Goal: Register for event/course

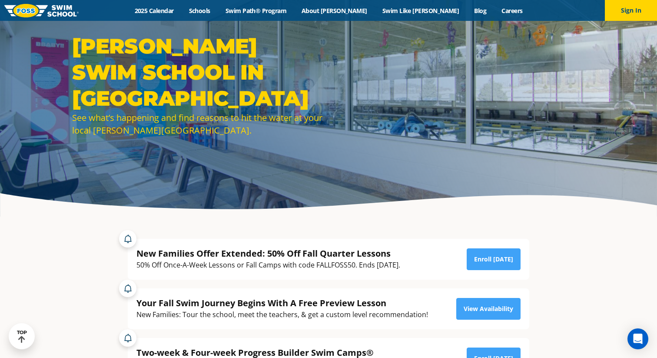
scroll to position [27, 0]
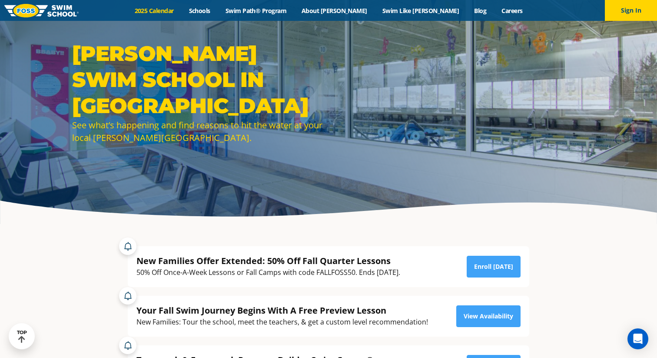
click at [181, 10] on link "2025 Calendar" at bounding box center [154, 11] width 54 height 8
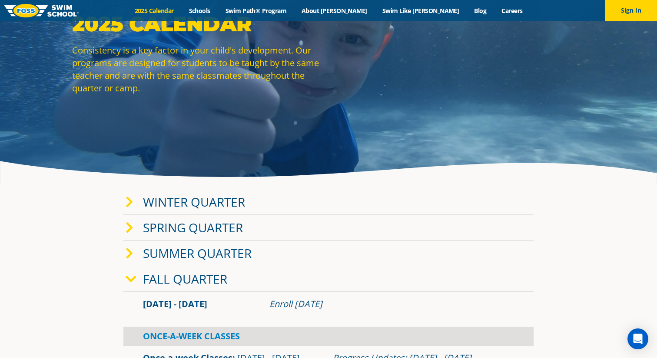
scroll to position [92, 0]
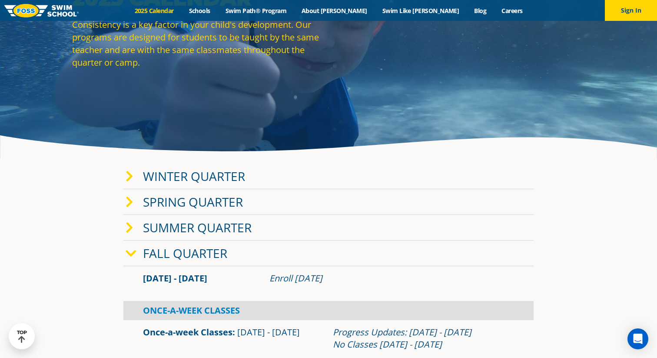
click at [185, 255] on link "Fall Quarter" at bounding box center [185, 253] width 84 height 17
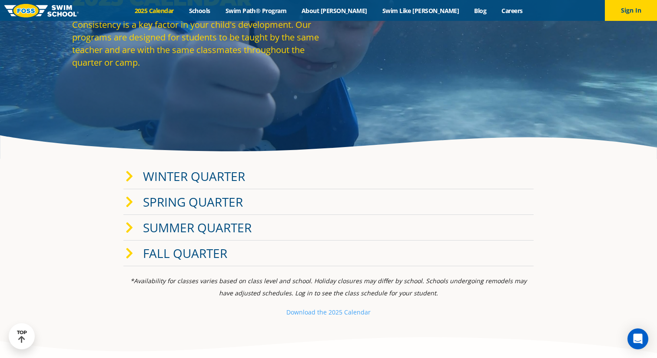
click at [185, 255] on link "Fall Quarter" at bounding box center [185, 253] width 84 height 17
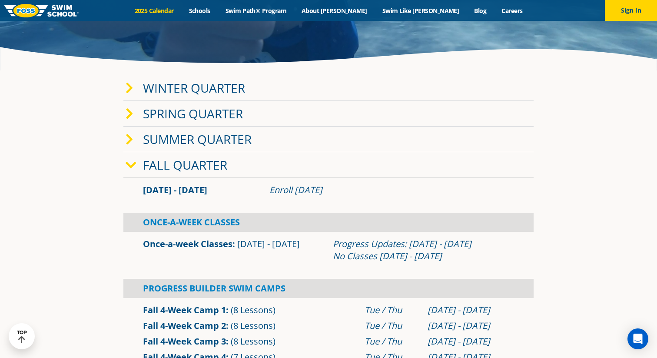
scroll to position [152, 0]
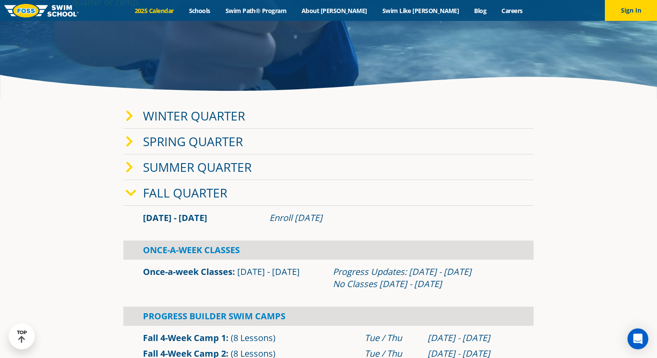
click at [174, 114] on link "Winter Quarter" at bounding box center [194, 115] width 102 height 17
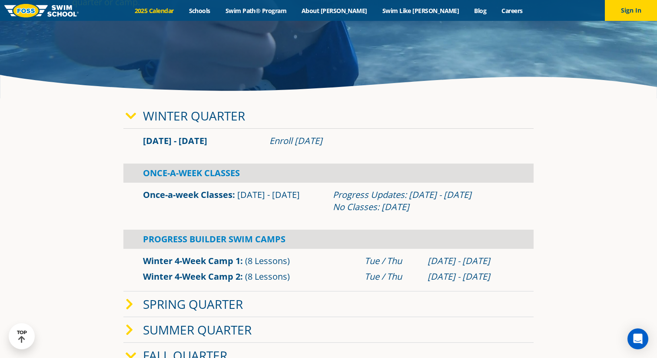
click at [174, 114] on link "Winter Quarter" at bounding box center [194, 115] width 102 height 17
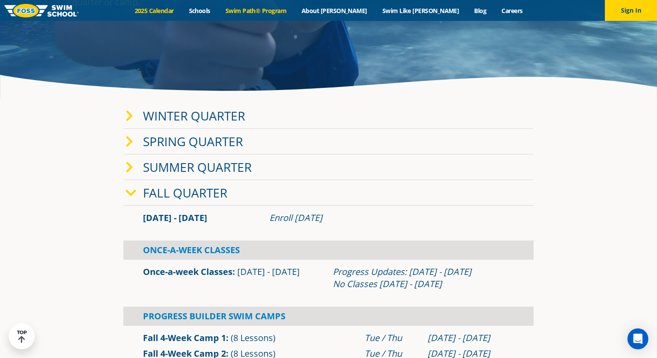
click at [277, 11] on link "Swim Path® Program" at bounding box center [256, 11] width 76 height 8
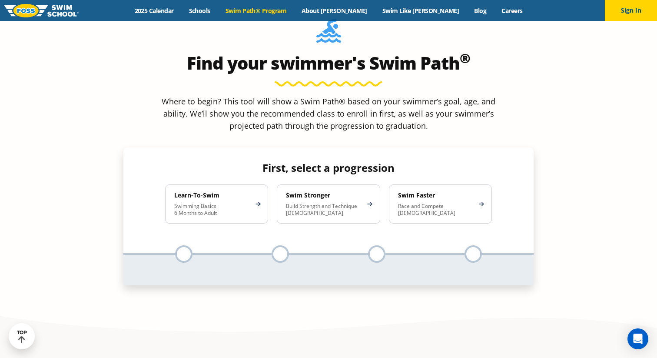
scroll to position [823, 0]
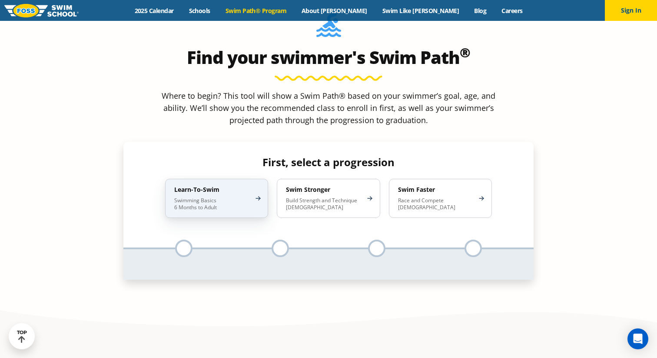
click at [227, 197] on p "Swimming Basics 6 Months to Adult" at bounding box center [212, 204] width 76 height 14
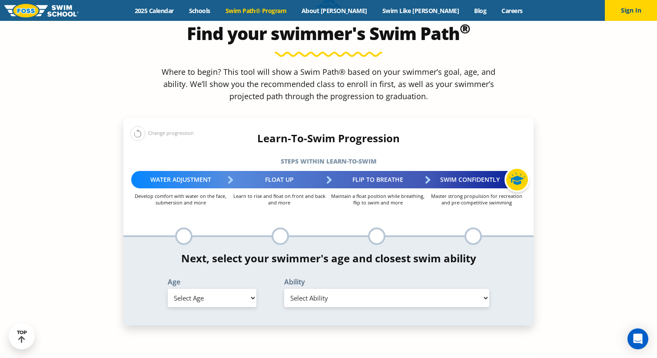
scroll to position [863, 0]
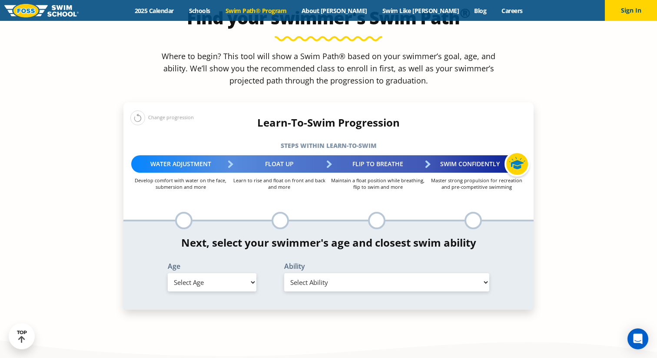
click at [236, 273] on select "Select Age [DEMOGRAPHIC_DATA] months - 1 year 1 year 2 years 3 years 4 years 5 …" at bounding box center [212, 282] width 89 height 18
select select "6-months---1-year"
click at [168, 273] on select "Select Age [DEMOGRAPHIC_DATA] months - 1 year 1 year 2 years 3 years 4 years 5 …" at bounding box center [212, 282] width 89 height 18
click at [323, 273] on select "Select Ability First in-water experience Comfortable with water poured over the…" at bounding box center [386, 282] width 205 height 18
click at [284, 273] on select "Select Ability First in-water experience Comfortable with water poured over the…" at bounding box center [386, 282] width 205 height 18
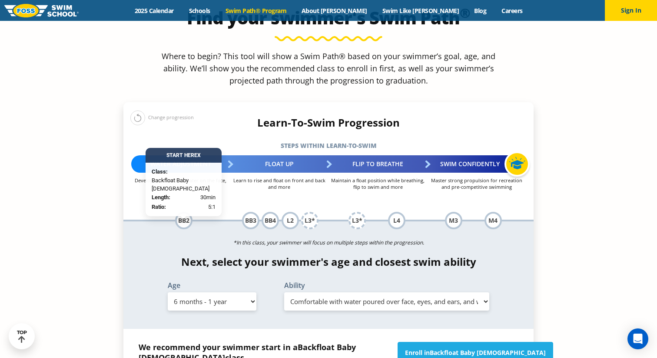
click at [341, 292] on select "Select Ability First in-water experience Comfortable with water poured over the…" at bounding box center [386, 301] width 205 height 18
click at [284, 292] on select "Select Ability First in-water experience Comfortable with water poured over the…" at bounding box center [386, 301] width 205 height 18
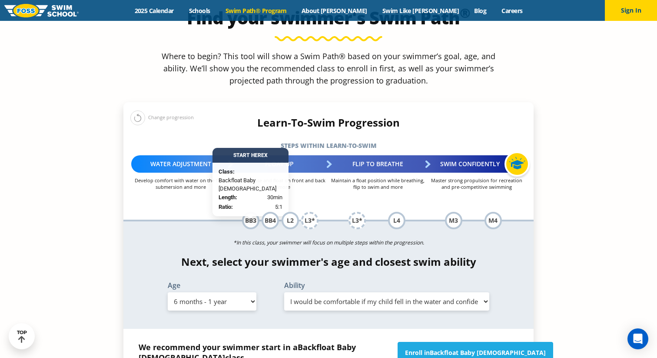
click at [343, 292] on select "Select Ability First in-water experience Comfortable with water poured over the…" at bounding box center [386, 301] width 205 height 18
click at [284, 292] on select "Select Ability First in-water experience Comfortable with water poured over the…" at bounding box center [386, 301] width 205 height 18
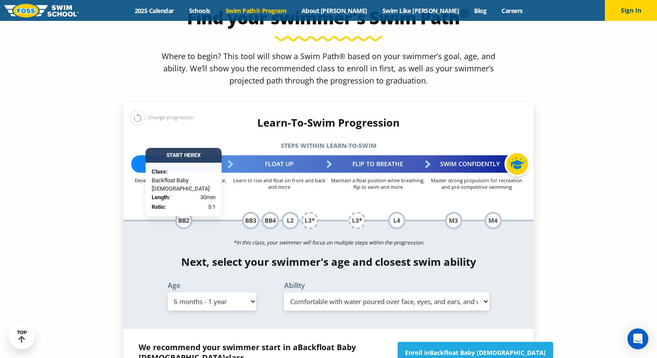
click at [420, 292] on select "Select Ability First in-water experience Comfortable with water poured over the…" at bounding box center [386, 301] width 205 height 18
click at [284, 292] on select "Select Ability First in-water experience Comfortable with water poured over the…" at bounding box center [386, 301] width 205 height 18
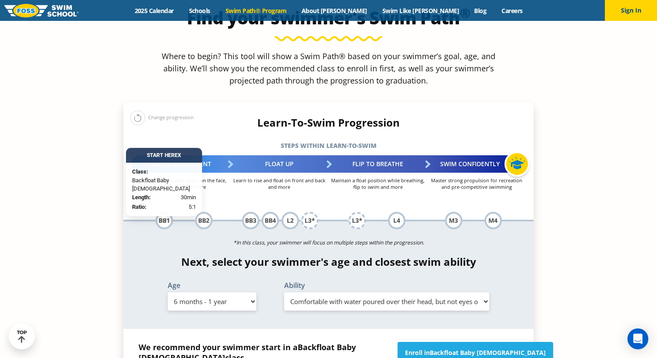
click at [412, 292] on select "Select Ability First in-water experience Comfortable with water poured over the…" at bounding box center [386, 301] width 205 height 18
select select "6-months---1-year-comfortable-with-water-poured-over-face-eyes-and-ears-and-wit…"
click at [284, 292] on select "Select Ability First in-water experience Comfortable with water poured over the…" at bounding box center [386, 301] width 205 height 18
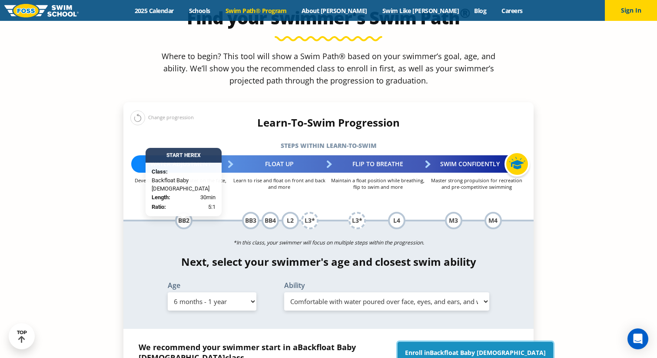
click at [455, 342] on link "Enroll in Backfloat Baby 2" at bounding box center [476, 353] width 156 height 22
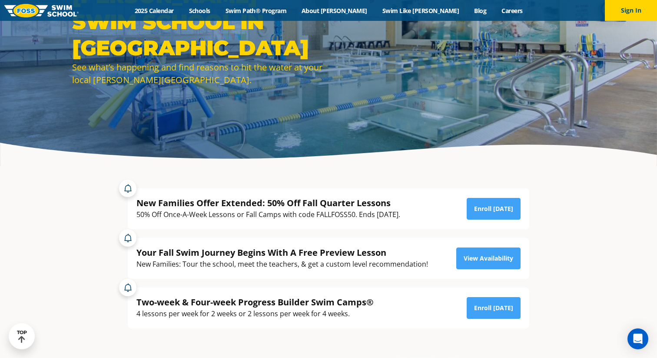
scroll to position [90, 0]
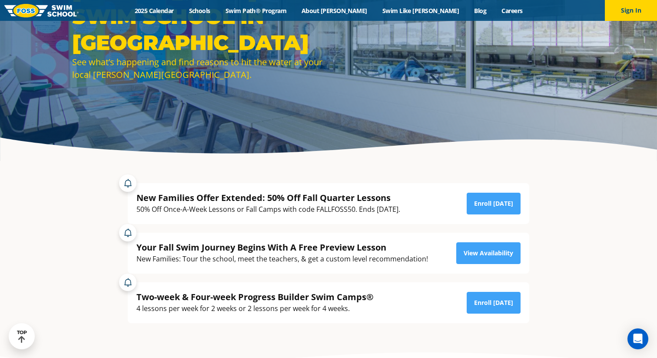
click at [184, 204] on div "50% Off Once-A-Week Lessons or Fall Camps with code FALLFOSS50. Ends October 6t…" at bounding box center [268, 209] width 264 height 12
click at [183, 5] on div "Menu 2025 Calendar Schools Swim Path® Program About FOSS Swim Like Regan Blog C…" at bounding box center [328, 10] width 657 height 21
click at [181, 12] on link "2025 Calendar" at bounding box center [154, 11] width 54 height 8
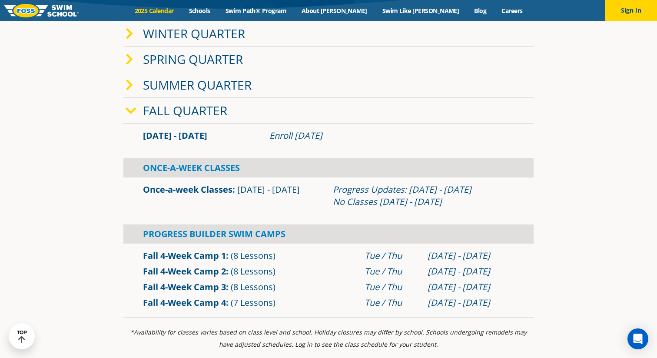
scroll to position [236, 0]
